Goal: Task Accomplishment & Management: Use online tool/utility

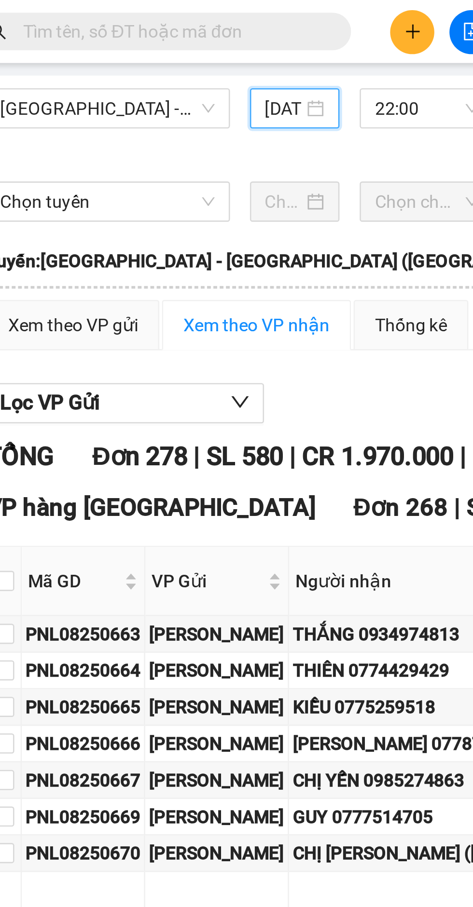
click at [82, 9] on input "text" at bounding box center [110, 12] width 114 height 11
click at [159, 8] on input "text" at bounding box center [110, 12] width 114 height 11
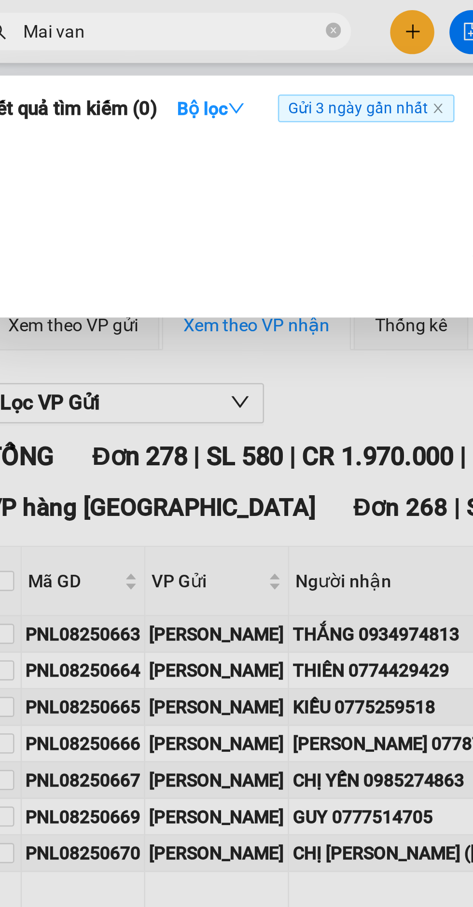
type input "Mai van"
click at [132, 41] on icon "down" at bounding box center [134, 41] width 7 height 7
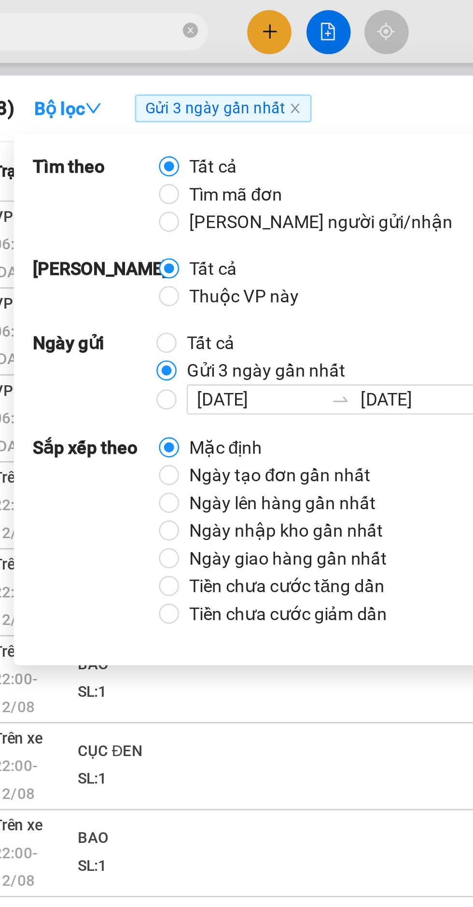
click at [199, 158] on input "[DATE]" at bounding box center [197, 153] width 47 height 11
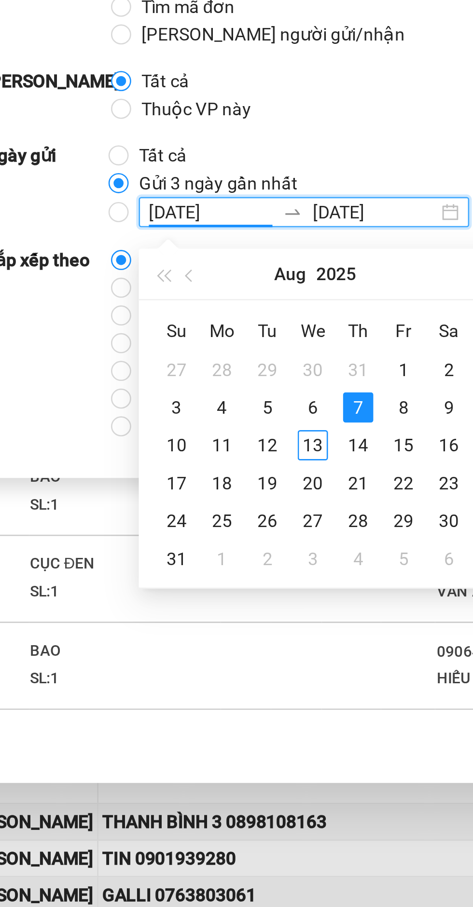
click at [220, 243] on div "12" at bounding box center [220, 242] width 12 height 12
type input "[DATE]"
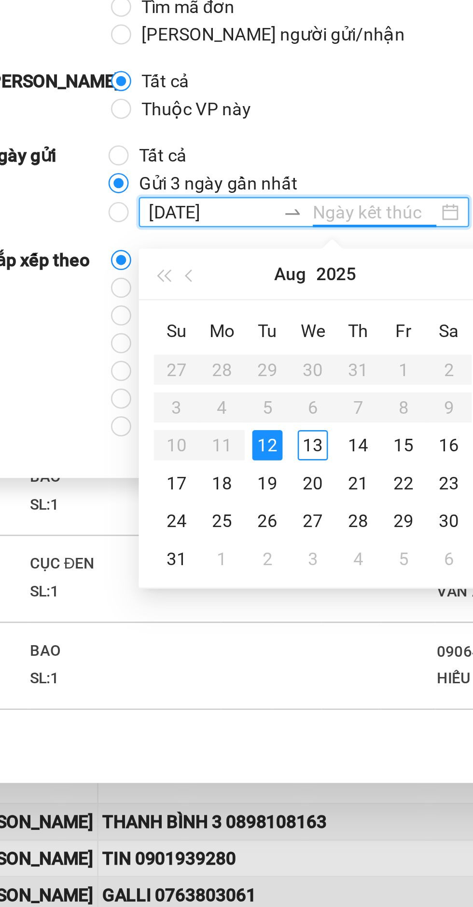
click at [218, 245] on div "12" at bounding box center [220, 242] width 12 height 12
type input "[DATE]"
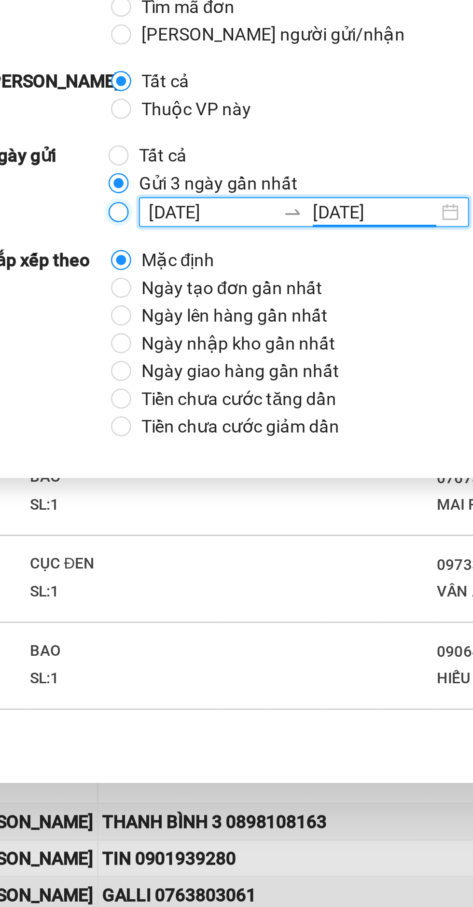
click at [160, 151] on input "[DATE] [DATE]" at bounding box center [163, 153] width 8 height 8
radio input "true"
radio input "false"
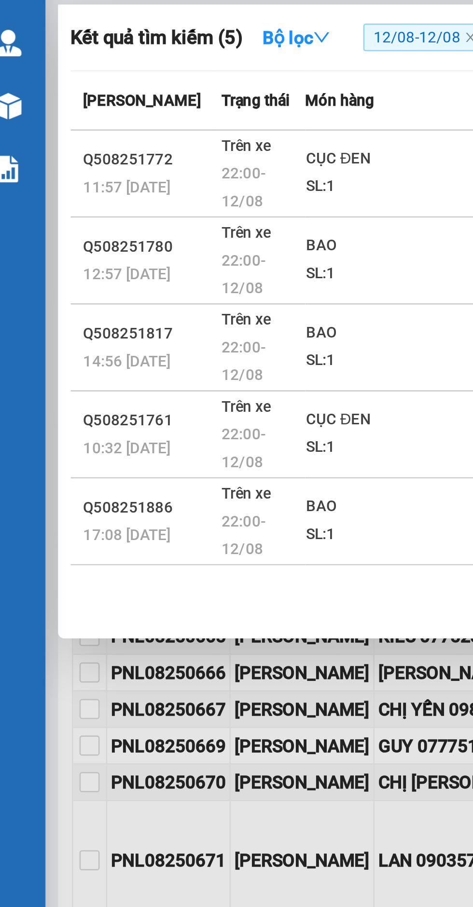
click at [79, 249] on div "1" at bounding box center [247, 257] width 416 height 17
